Goal: Task Accomplishment & Management: Manage account settings

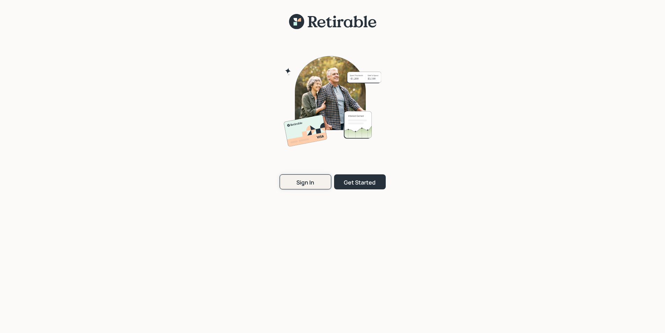
click at [305, 182] on div "Sign In" at bounding box center [306, 182] width 18 height 8
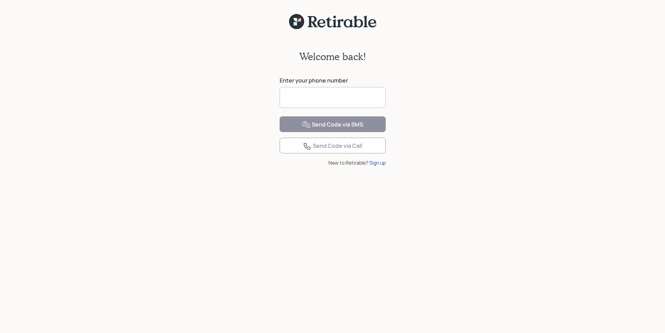
click at [303, 97] on input at bounding box center [333, 97] width 106 height 21
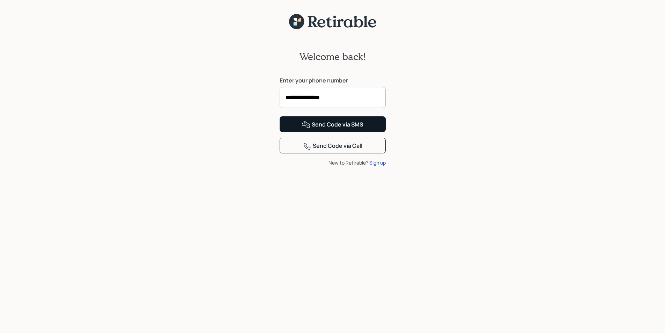
type input "**********"
click at [348, 129] on div "Send Code via SMS" at bounding box center [332, 124] width 61 height 8
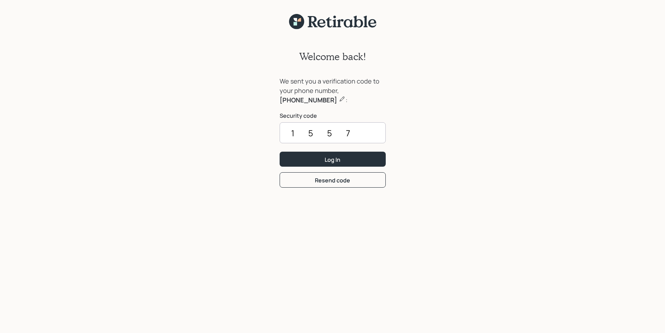
type input "1557"
click at [280, 152] on button "Log In" at bounding box center [333, 159] width 106 height 15
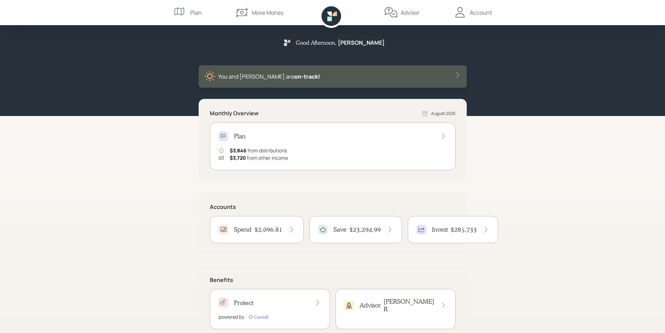
click at [268, 230] on h4 "$2,096.81" at bounding box center [269, 230] width 28 height 8
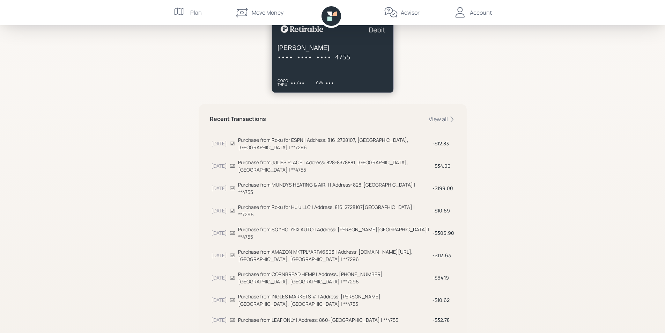
scroll to position [140, 0]
click at [442, 118] on div "View all" at bounding box center [442, 119] width 27 height 8
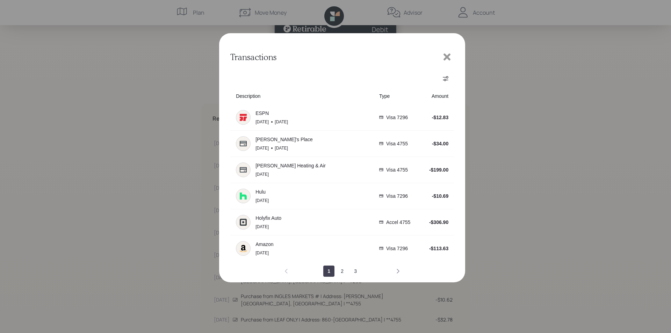
click at [398, 271] on icon "next page" at bounding box center [398, 271] width 6 height 6
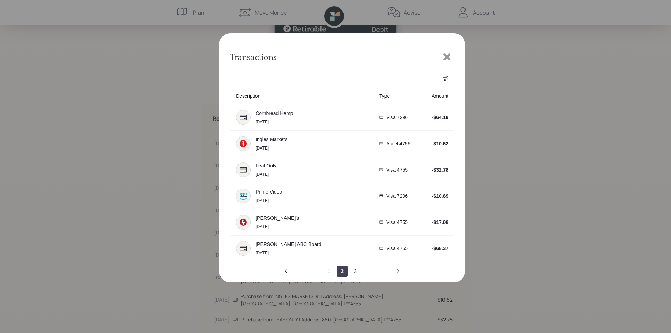
click at [397, 271] on icon "next page" at bounding box center [398, 271] width 6 height 6
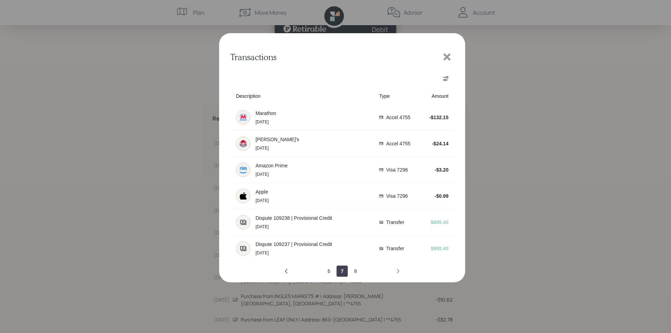
click at [397, 271] on icon "next page" at bounding box center [398, 271] width 6 height 6
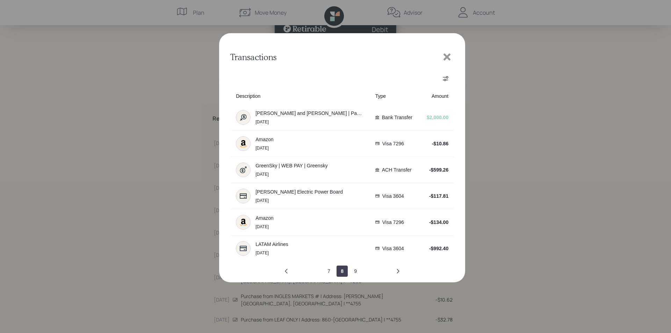
click at [446, 56] on icon at bounding box center [446, 56] width 7 height 7
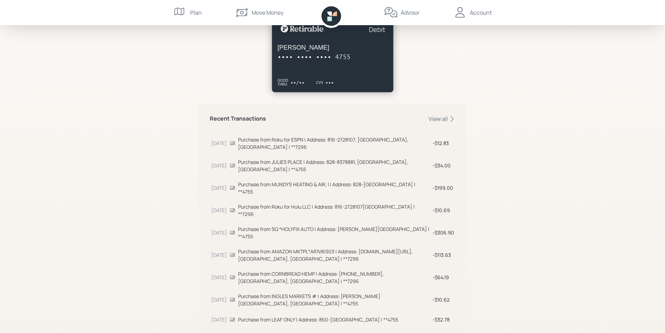
scroll to position [0, 0]
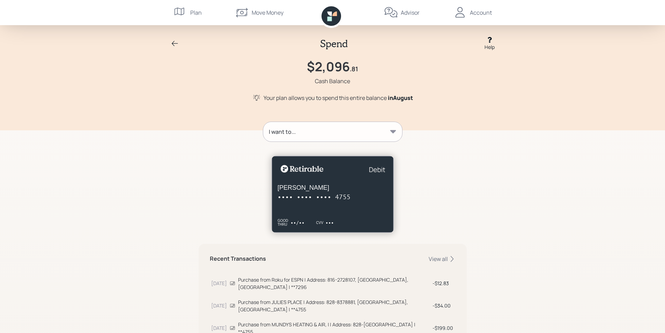
click at [176, 43] on icon at bounding box center [175, 43] width 8 height 8
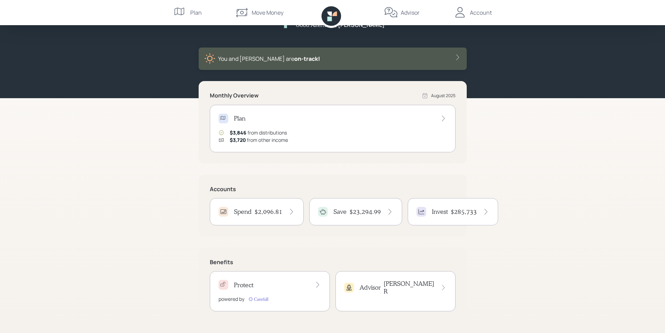
scroll to position [19, 0]
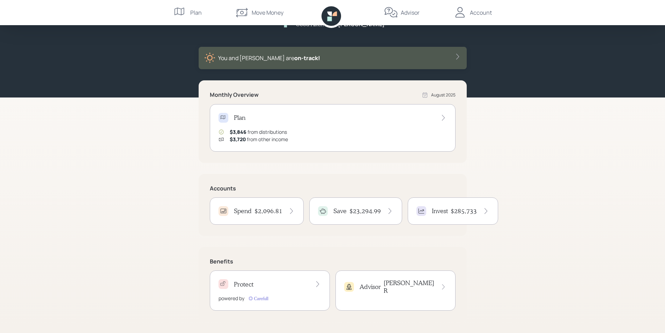
click at [481, 13] on div "Account" at bounding box center [481, 12] width 22 height 8
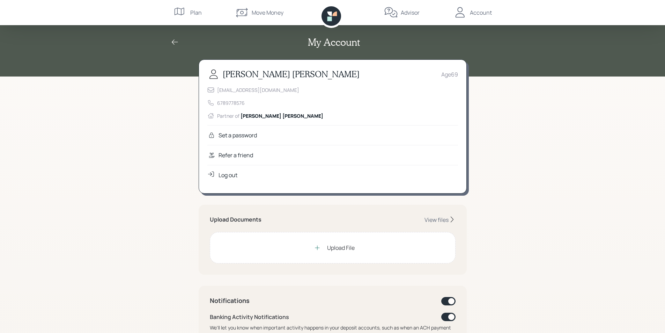
click at [231, 176] on div "Log out" at bounding box center [228, 175] width 19 height 8
